Goal: Information Seeking & Learning: Learn about a topic

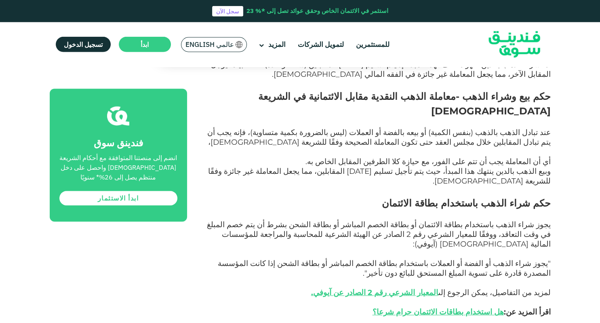
scroll to position [797, 0]
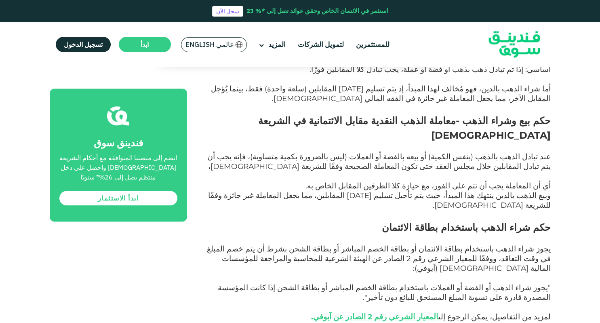
click at [371, 244] on span "يجوز شراء الذهب باستخدام بطاقة الائتمان أو بطاقة الخصم المباشر أو بطاقة الشحن ب…" at bounding box center [379, 258] width 344 height 29
click at [312, 245] on p "يجوز شراء الذهب باستخدام بطاقة الائتمان أو بطاقة الخصم المباشر أو بطاقة الشحن ب…" at bounding box center [378, 259] width 346 height 29
drag, startPoint x: 352, startPoint y: 185, endPoint x: 298, endPoint y: 188, distance: 54.3
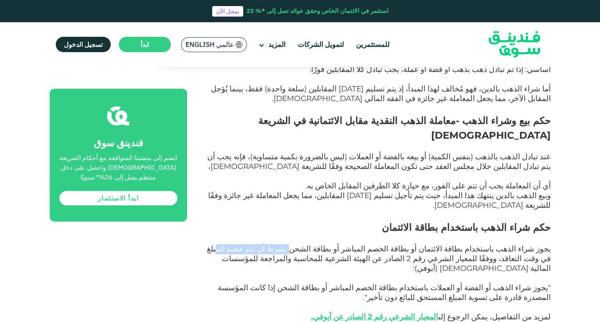
click at [298, 244] on span "يجوز شراء الذهب باستخدام بطاقة الائتمان أو بطاقة الخصم المباشر أو بطاقة الشحن ب…" at bounding box center [379, 258] width 344 height 29
click at [297, 245] on p "يجوز شراء الذهب باستخدام بطاقة الائتمان أو بطاقة الخصم المباشر أو بطاقة الشحن ب…" at bounding box center [378, 259] width 346 height 29
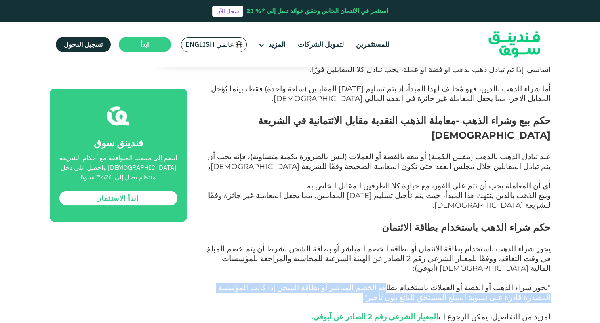
drag, startPoint x: 422, startPoint y: 212, endPoint x: 307, endPoint y: 221, distance: 115.2
click at [307, 283] on p ""يجوز شراء الذهب أو الفضة أو العملات باستخدام بطاقة الخصم المباشر أو بطاقة الشح…" at bounding box center [378, 292] width 346 height 19
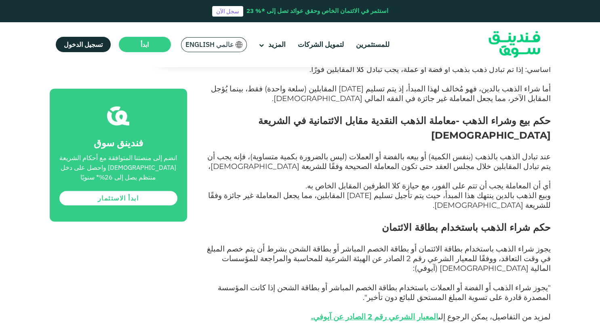
click at [307, 283] on p ""يجوز شراء الذهب أو الفضة أو العملات باستخدام بطاقة الخصم المباشر أو بطاقة الشح…" at bounding box center [378, 292] width 346 height 19
